Goal: Task Accomplishment & Management: Manage account settings

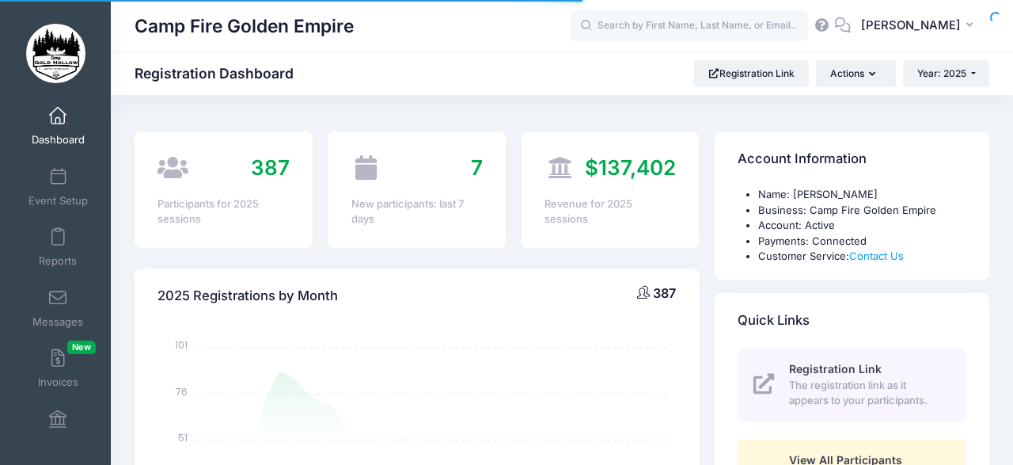
select select
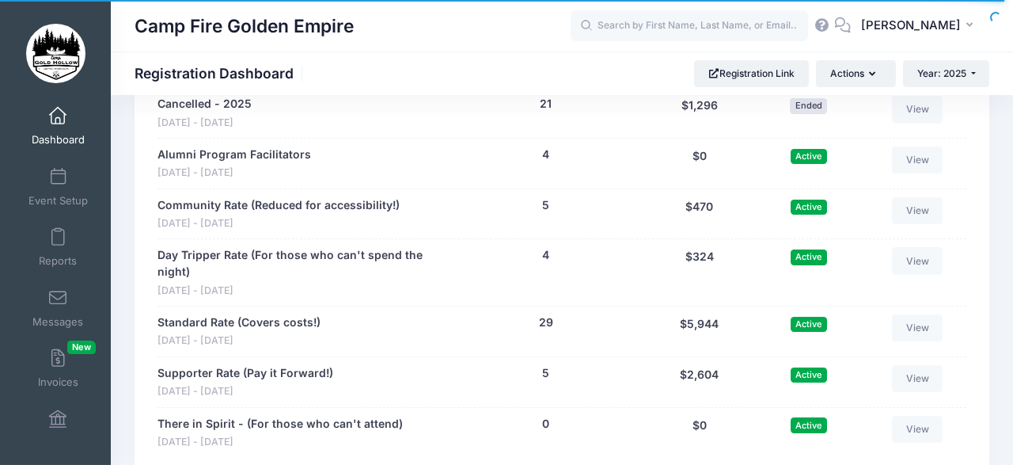
scroll to position [1684, 0]
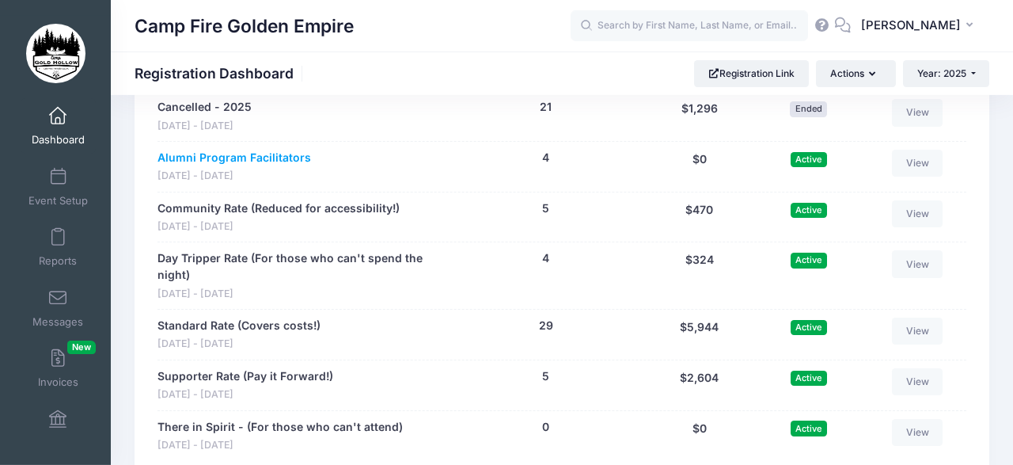
click at [269, 150] on link "Alumni Program Facilitators" at bounding box center [235, 158] width 154 height 17
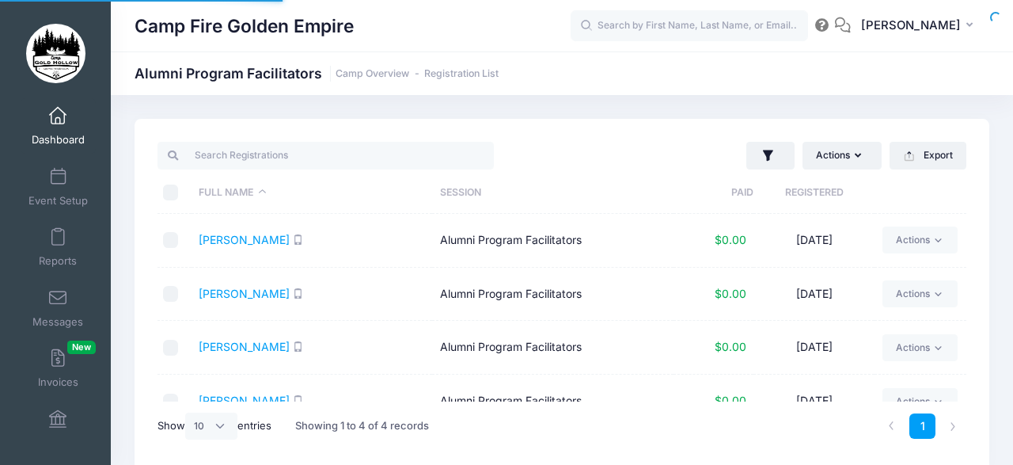
select select "10"
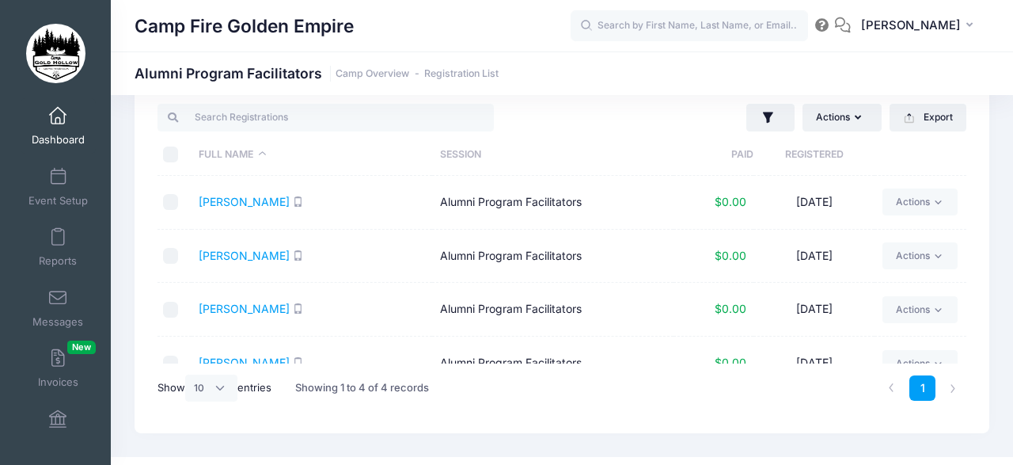
scroll to position [40, 0]
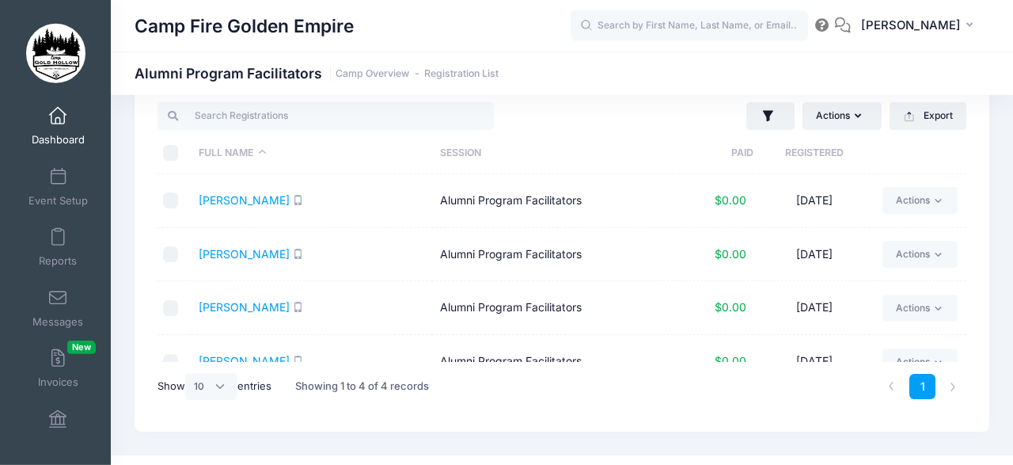
click at [983, 366] on div "Actions Assign Labels Send Email Send SMS Send Payment Reminder Send Document U…" at bounding box center [562, 255] width 855 height 352
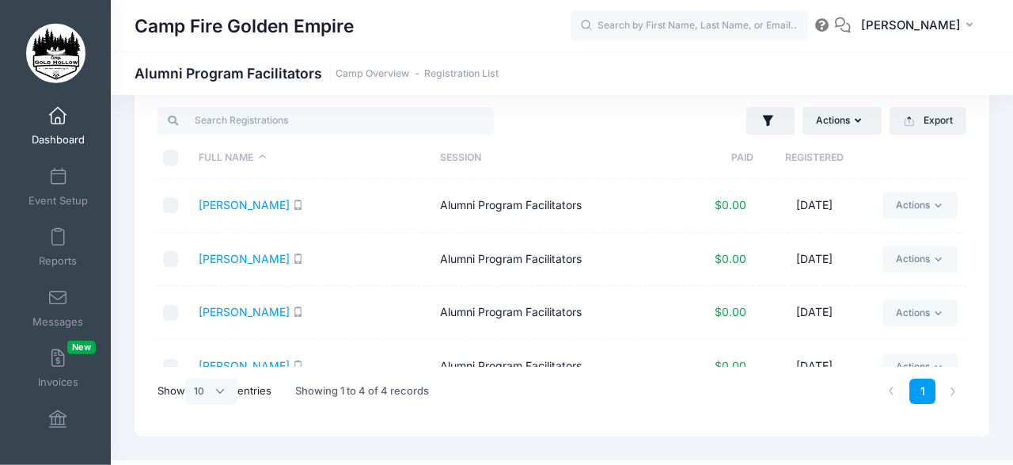
scroll to position [34, 0]
click at [982, 366] on div "Actions Assign Labels Send Email Send SMS Send Payment Reminder Send Document U…" at bounding box center [562, 261] width 855 height 352
click at [984, 368] on div "Actions Assign Labels Send Email Send SMS Send Payment Reminder Send Document U…" at bounding box center [562, 261] width 855 height 352
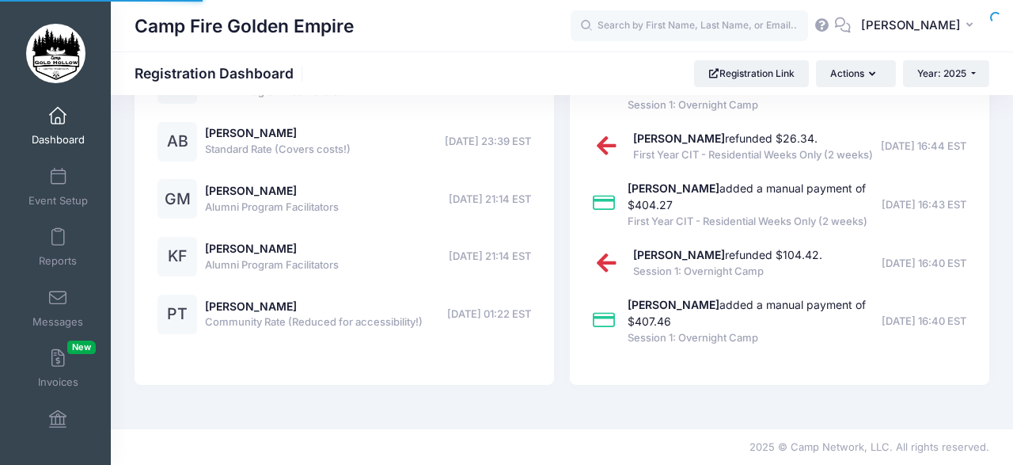
select select
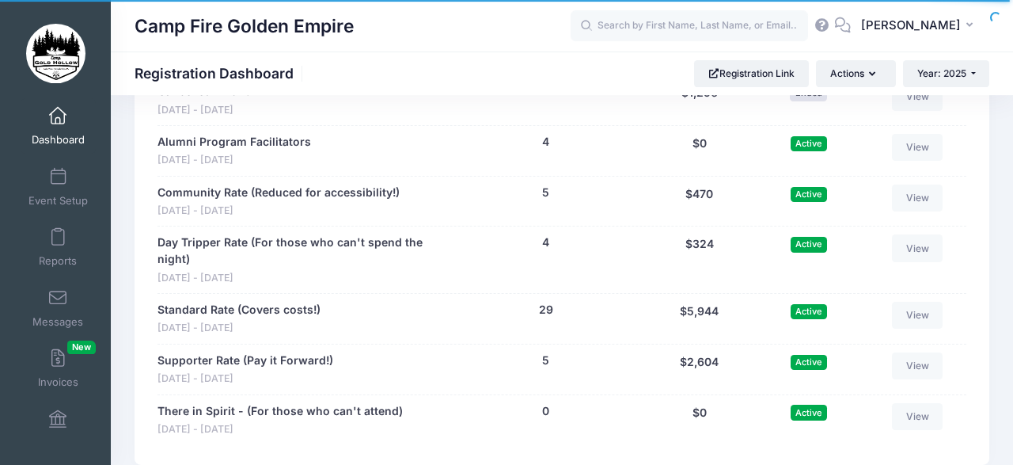
scroll to position [1703, 0]
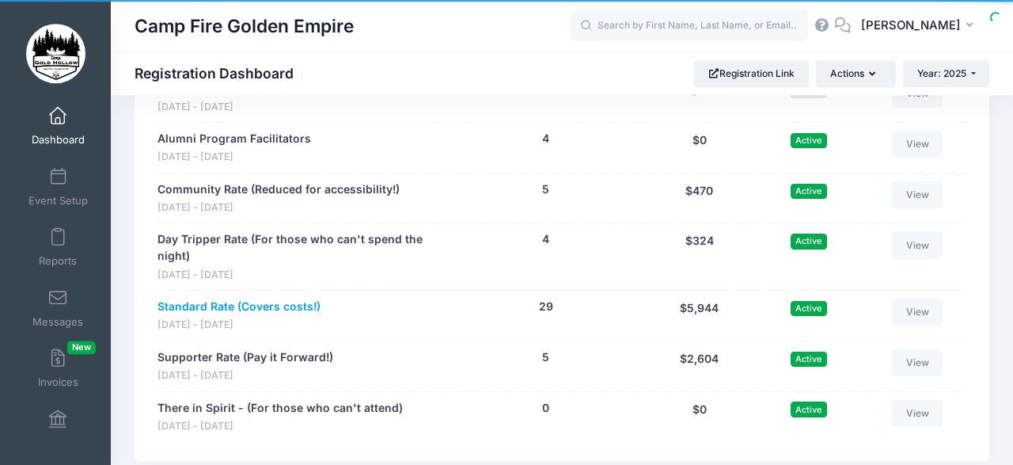
click at [216, 298] on link "Standard Rate (Covers costs!)" at bounding box center [239, 306] width 163 height 17
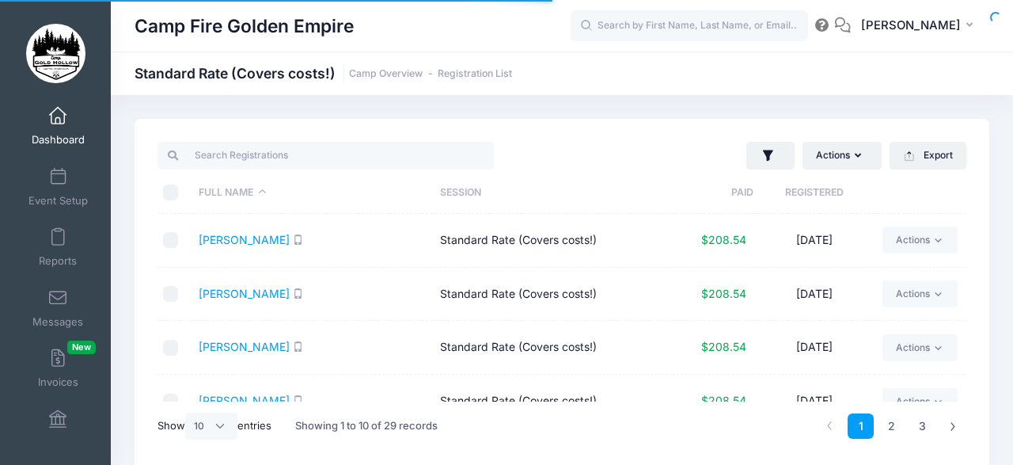
select select "10"
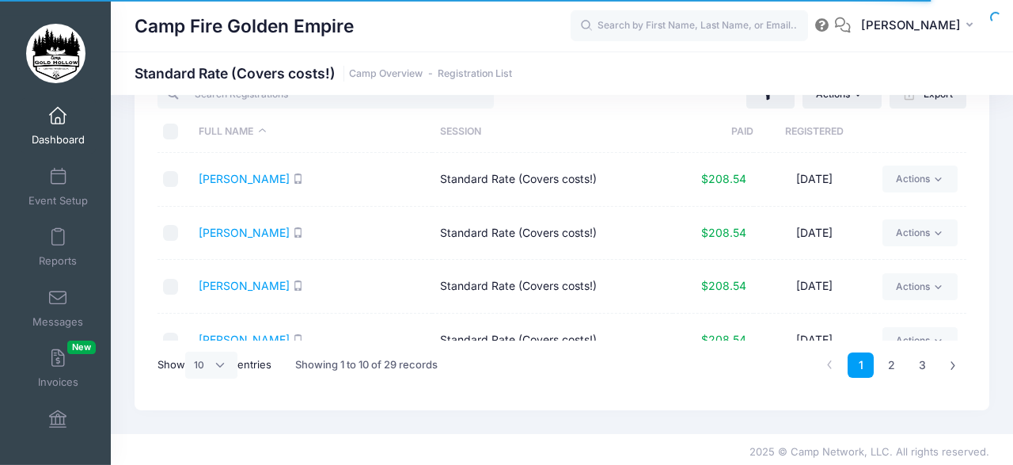
scroll to position [66, 0]
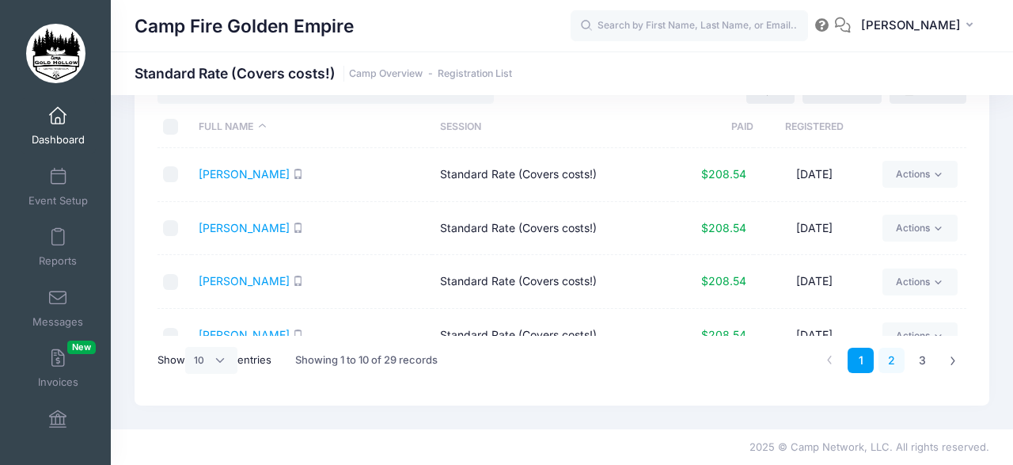
click at [891, 357] on link "2" at bounding box center [892, 361] width 26 height 26
click at [998, 149] on div "Actions Assign Labels Send Email Send SMS Send Payment Reminder Send Document U…" at bounding box center [562, 229] width 902 height 352
click at [919, 355] on link "3" at bounding box center [923, 361] width 26 height 26
click at [952, 357] on li at bounding box center [953, 361] width 26 height 26
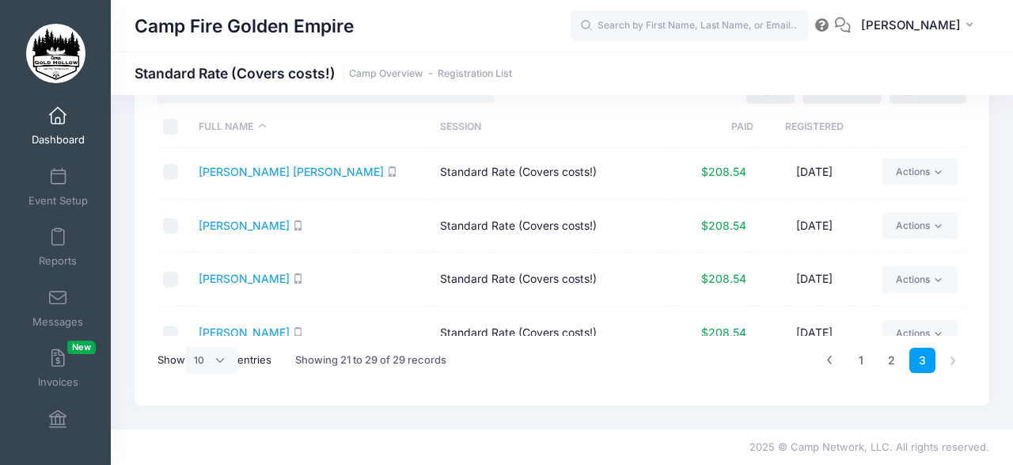
scroll to position [0, 0]
click at [887, 355] on link "2" at bounding box center [892, 361] width 26 height 26
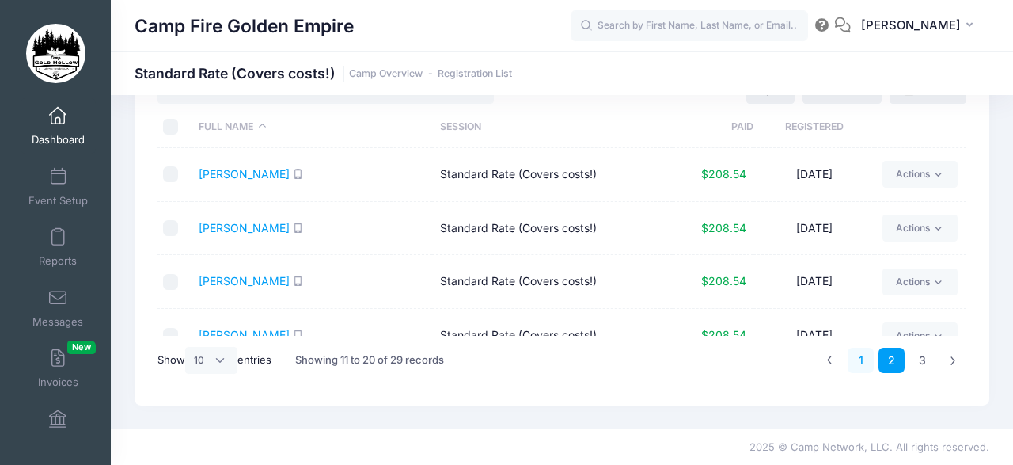
click at [860, 355] on link "1" at bounding box center [861, 361] width 26 height 26
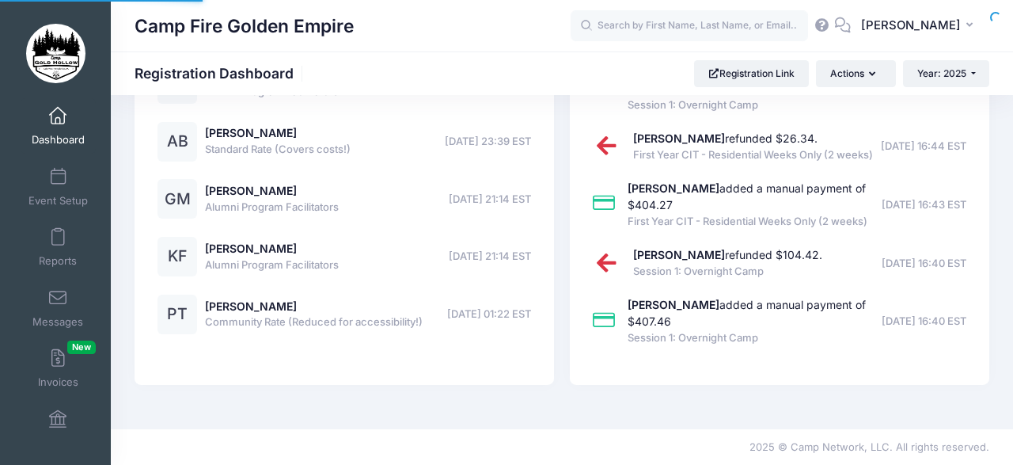
select select
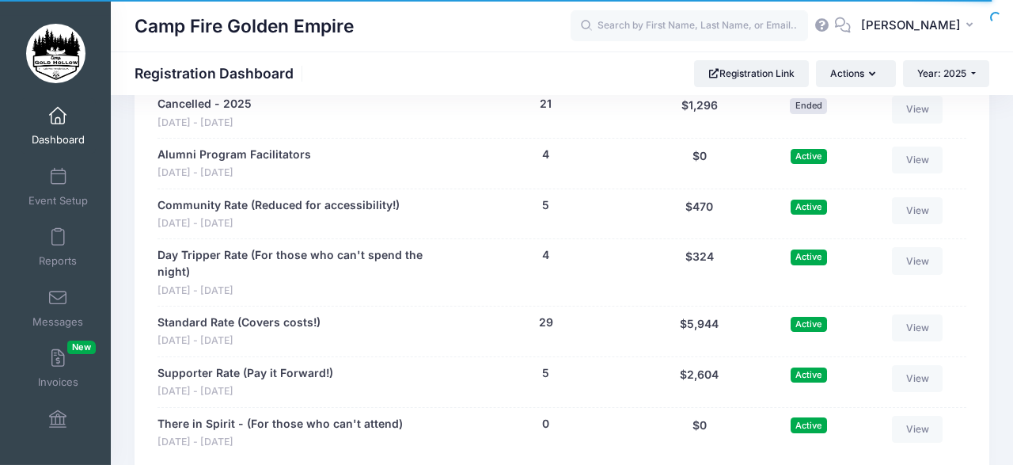
scroll to position [1691, 0]
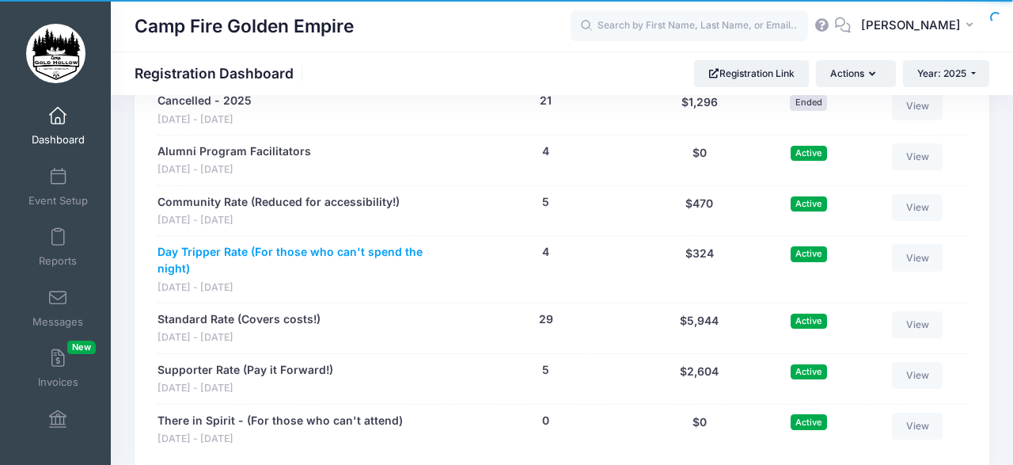
click at [234, 244] on link "Day Tripper Rate (For those who can't spend the night)" at bounding box center [299, 260] width 283 height 33
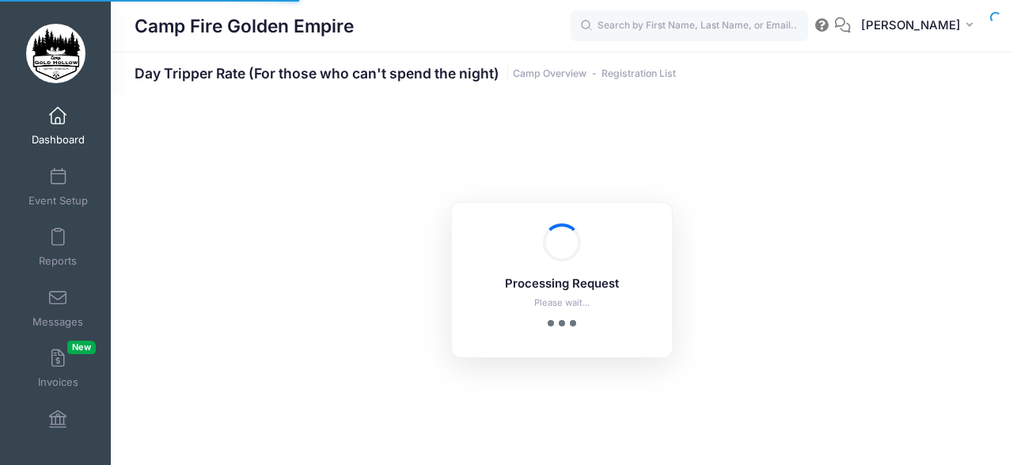
select select "10"
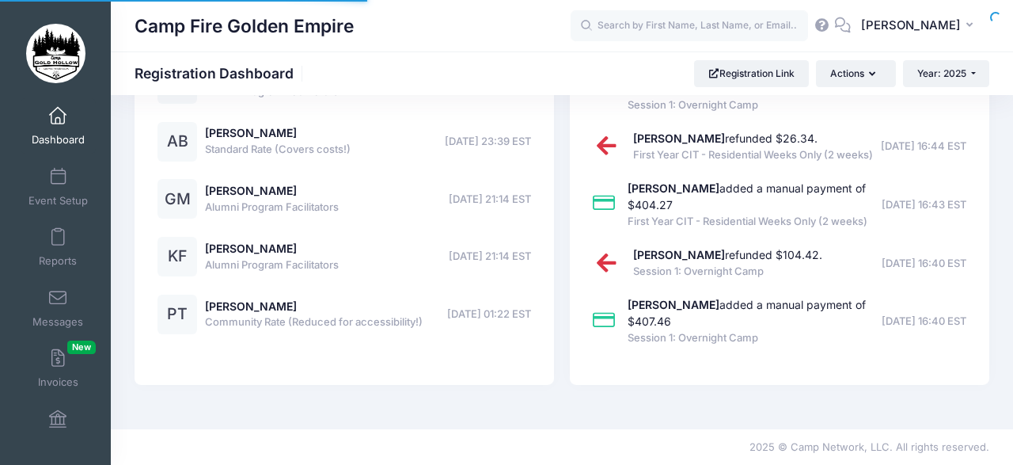
select select
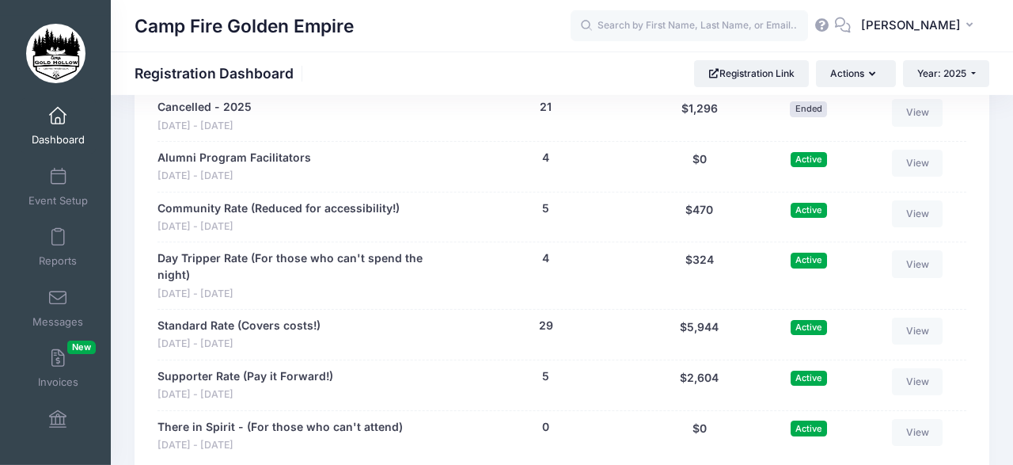
scroll to position [1681, 0]
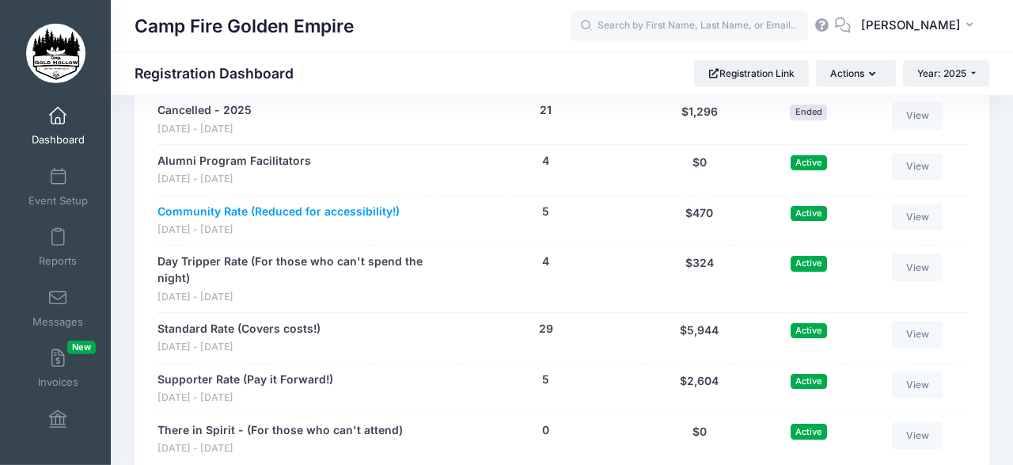
click at [235, 203] on link "Community Rate (Reduced for accessibility!)" at bounding box center [279, 211] width 242 height 17
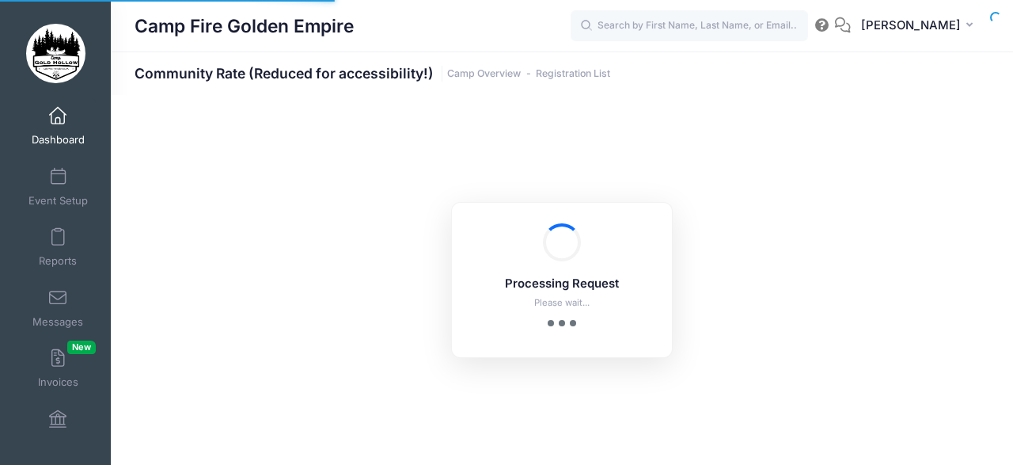
select select "10"
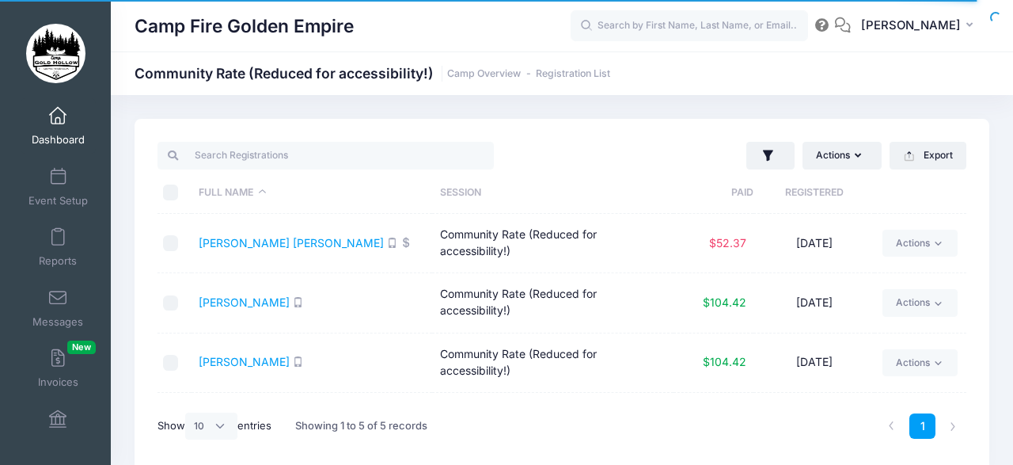
click at [982, 202] on div "Actions Assign Labels Send Email Send SMS Send Payment Reminder Send Document U…" at bounding box center [562, 295] width 855 height 352
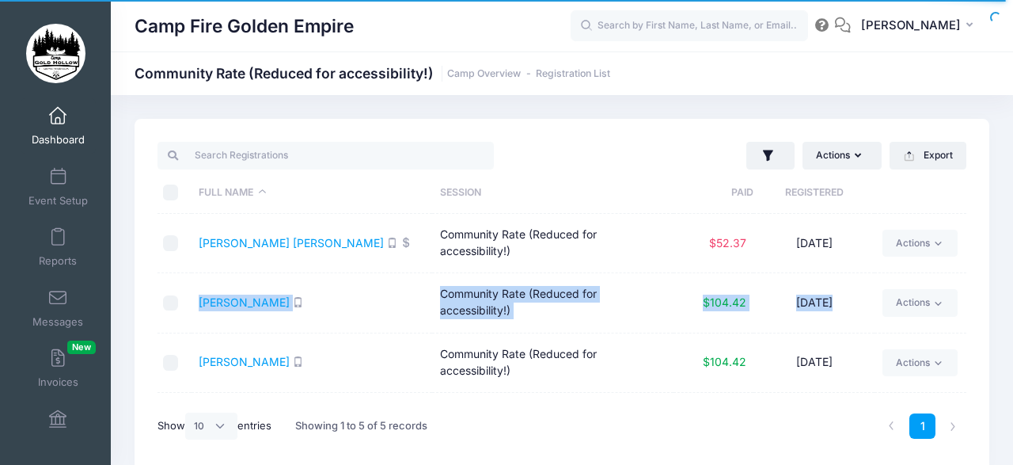
drag, startPoint x: 982, startPoint y: 371, endPoint x: 995, endPoint y: 243, distance: 128.9
click at [995, 243] on div "Actions Assign Labels Send Email Send SMS Send Payment Reminder Send Document U…" at bounding box center [562, 295] width 902 height 352
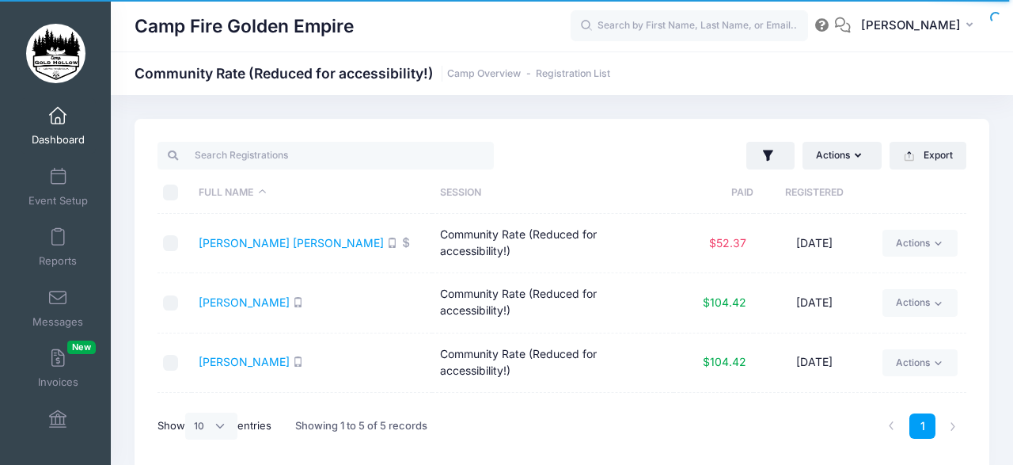
click at [976, 194] on div "Actions Assign Labels Send Email Send SMS Send Payment Reminder Send Document U…" at bounding box center [562, 295] width 855 height 352
